Goal: Task Accomplishment & Management: Use online tool/utility

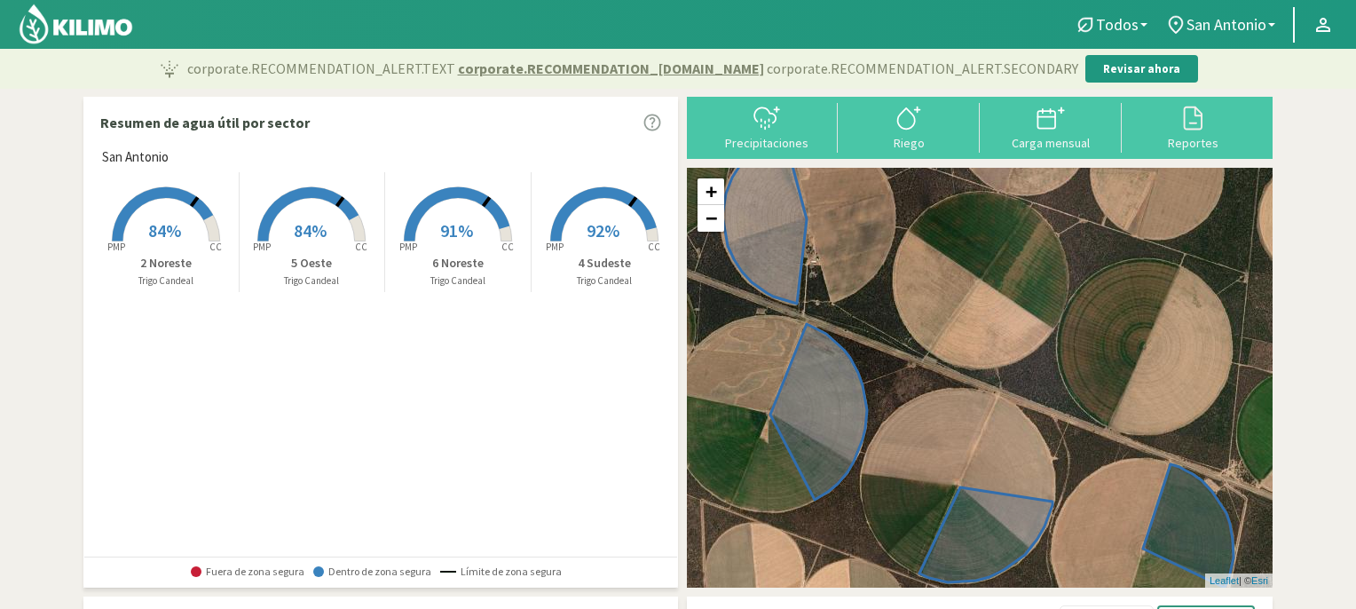
click at [171, 219] on span "84%" at bounding box center [164, 230] width 33 height 22
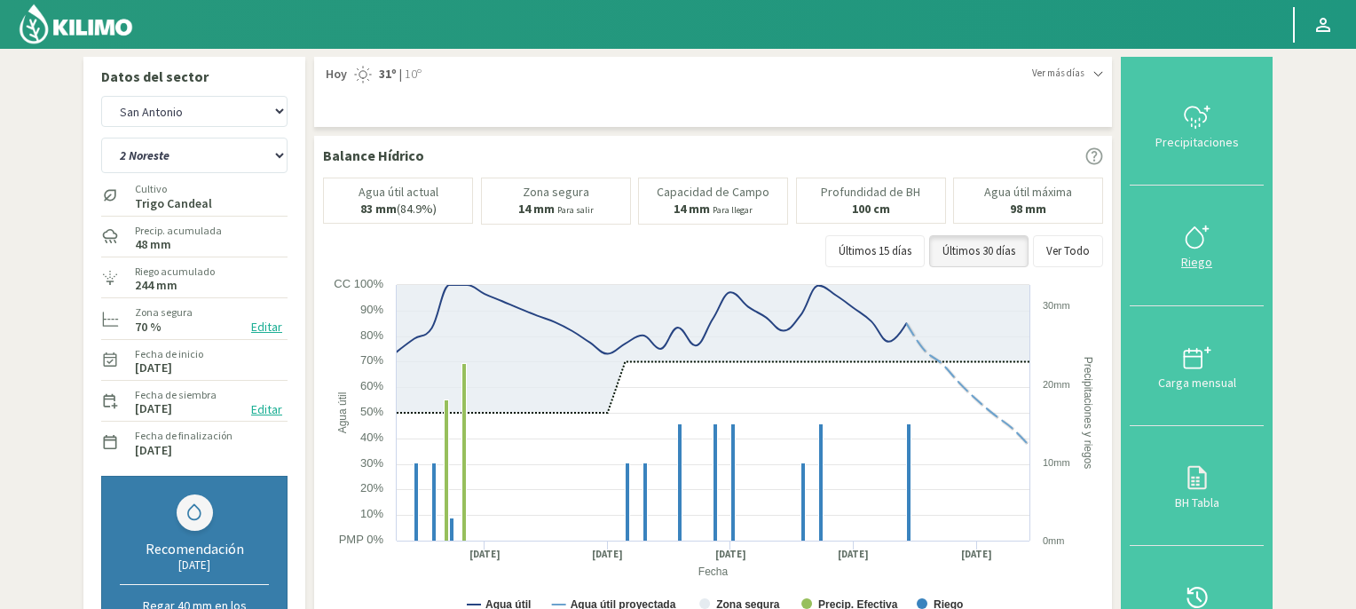
click at [1193, 235] on icon at bounding box center [1197, 237] width 28 height 28
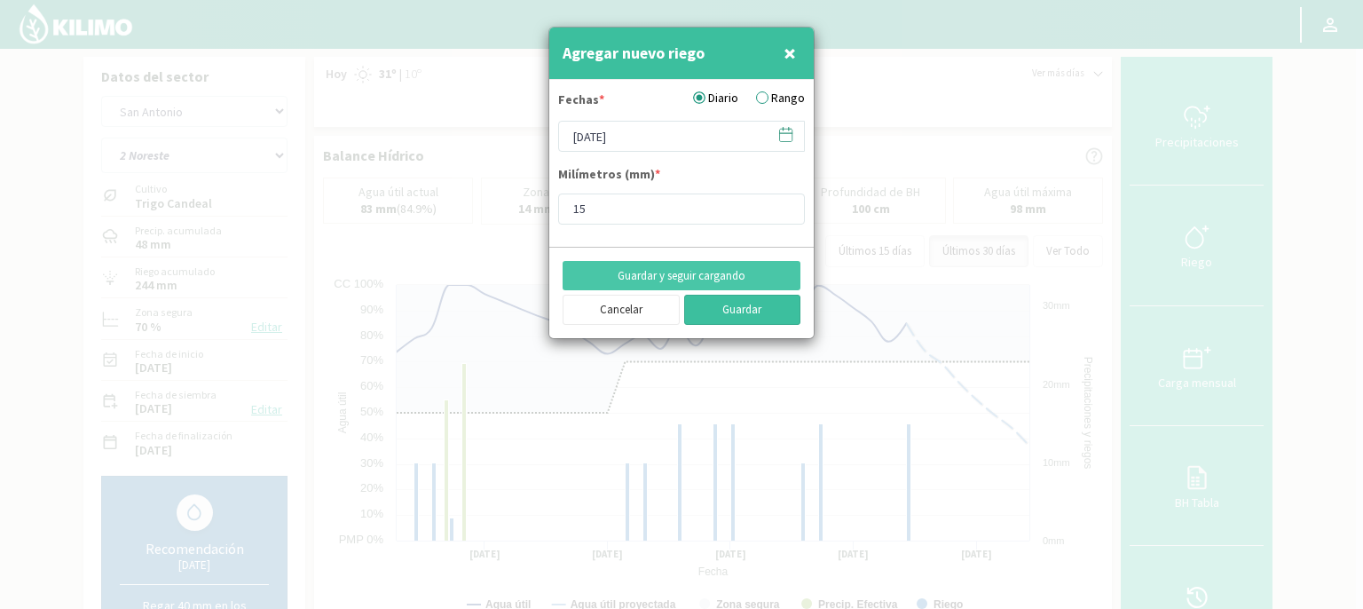
click at [726, 309] on button "Guardar" at bounding box center [742, 310] width 117 height 30
